Goal: Information Seeking & Learning: Find specific fact

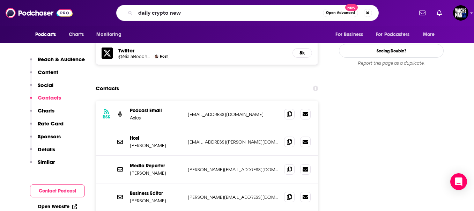
type input "daily crypto news"
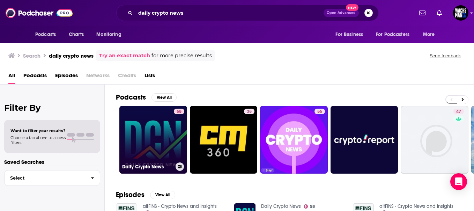
click at [181, 125] on div "58" at bounding box center [179, 136] width 10 height 54
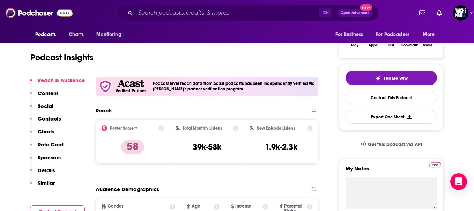
scroll to position [124, 0]
drag, startPoint x: 223, startPoint y: 146, endPoint x: 192, endPoint y: 151, distance: 32.2
click at [192, 151] on div "Total Monthly Listens 39k-58k" at bounding box center [206, 142] width 63 height 32
copy h3 "39k-58k"
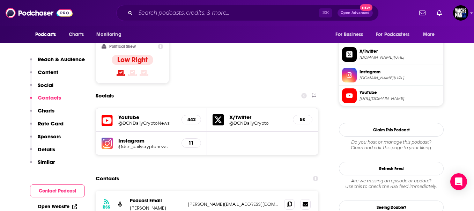
scroll to position [597, 0]
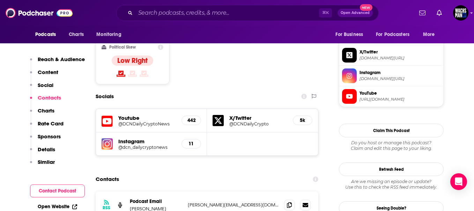
click at [263, 121] on h5 "@DCNDailyCrypto" at bounding box center [258, 123] width 58 height 5
